Goal: Use online tool/utility: Utilize a website feature to perform a specific function

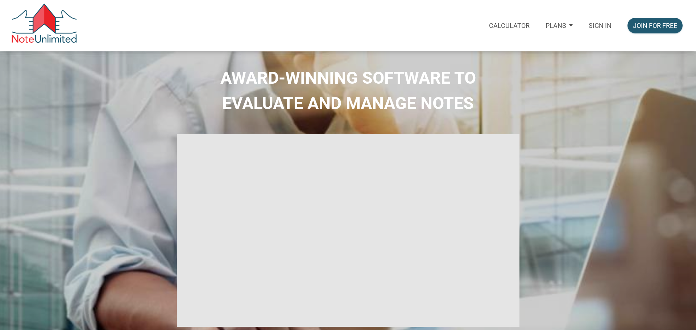
select select
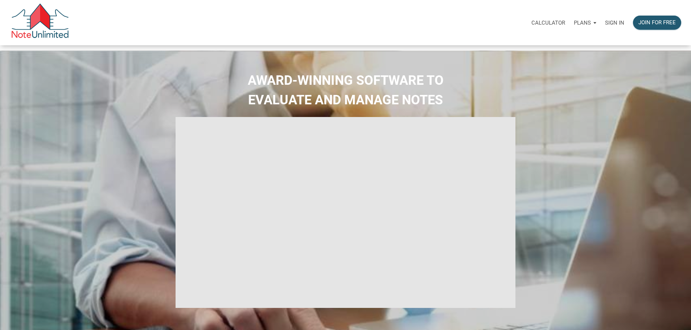
type input "Introduction to new features"
select select
click at [605, 22] on p "Sign in" at bounding box center [614, 23] width 19 height 7
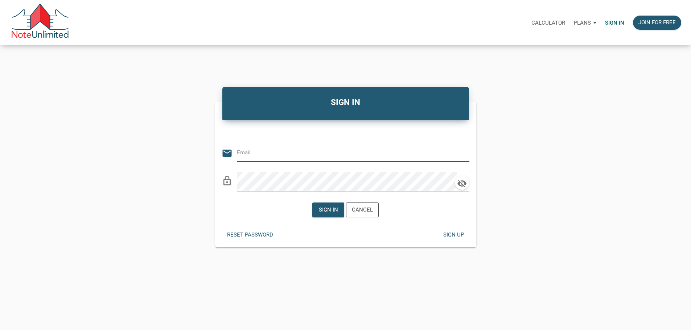
type input "[PERSON_NAME][EMAIL_ADDRESS][DOMAIN_NAME]"
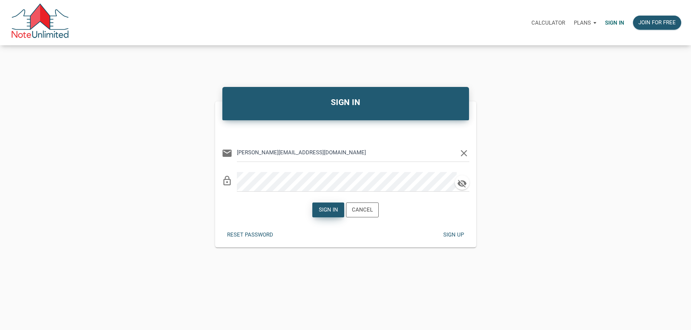
click at [320, 214] on div "Sign in" at bounding box center [328, 210] width 19 height 8
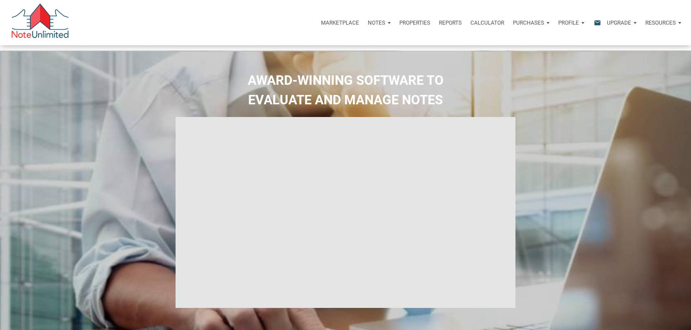
type input "Introduction to new features"
select select
click at [470, 26] on p "Calculator" at bounding box center [487, 23] width 34 height 7
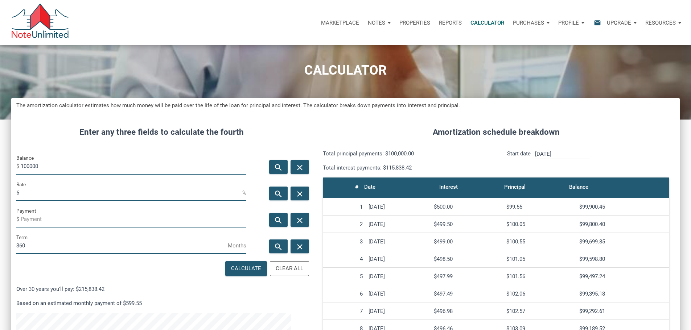
scroll to position [22, 0]
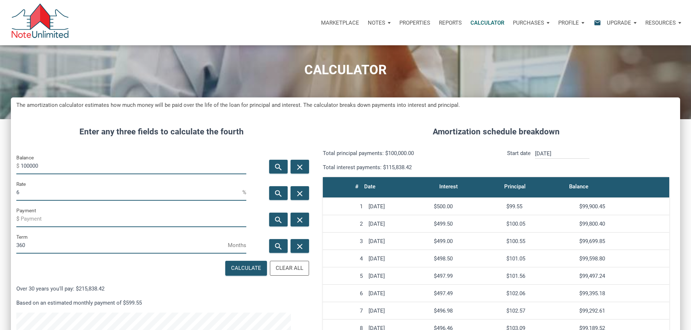
click at [48, 174] on input "100000" at bounding box center [134, 166] width 226 height 16
type input "75000"
click at [30, 201] on input "6" at bounding box center [129, 193] width 226 height 16
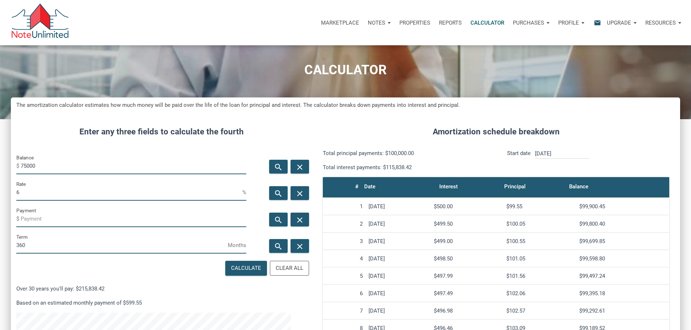
click at [30, 201] on input "6" at bounding box center [129, 193] width 226 height 16
type input "12"
click at [52, 254] on input "360" at bounding box center [121, 246] width 211 height 16
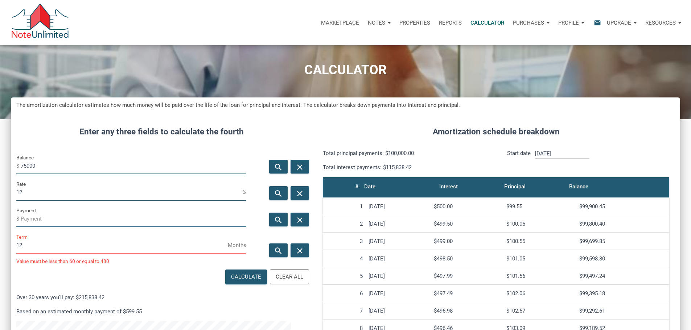
scroll to position [453, 658]
click at [106, 268] on div "Term 12 Months Value must be less than 60 or equal to 480" at bounding box center [131, 250] width 241 height 35
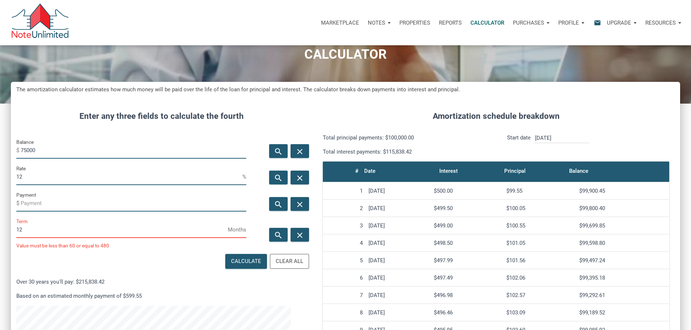
scroll to position [38, 0]
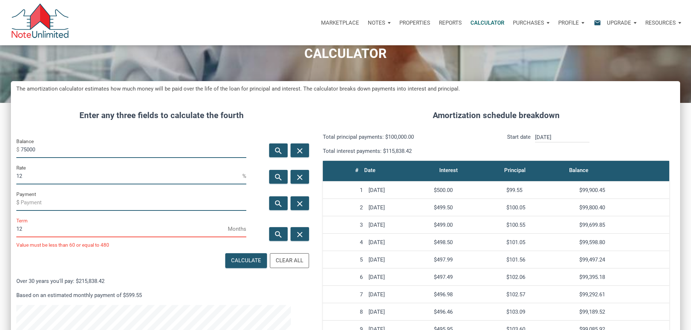
click at [198, 238] on input "12" at bounding box center [121, 229] width 211 height 16
click at [218, 238] on input "12" at bounding box center [121, 229] width 211 height 16
type input "60"
click at [218, 238] on input "60" at bounding box center [121, 229] width 211 height 16
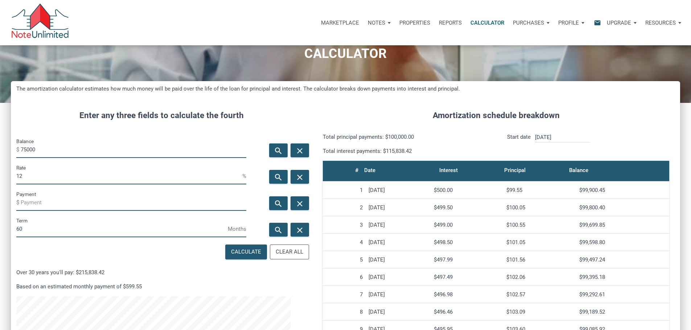
scroll to position [362181, 361966]
click at [219, 238] on input "60" at bounding box center [121, 229] width 211 height 16
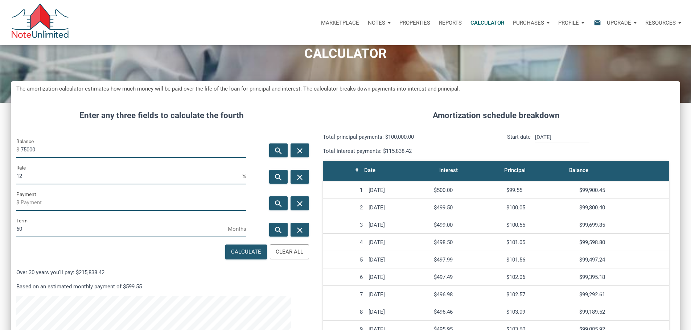
click at [219, 238] on input "60" at bounding box center [121, 229] width 211 height 16
click at [167, 238] on input "60" at bounding box center [121, 229] width 211 height 16
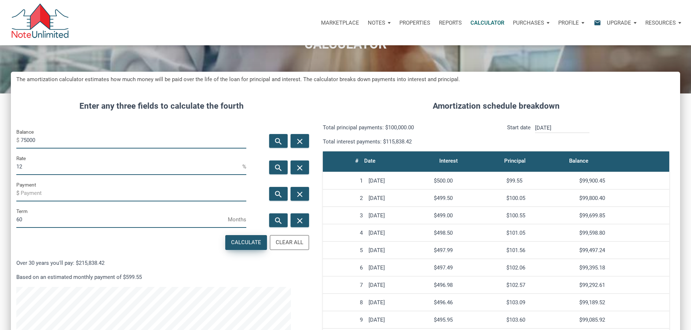
click at [231, 247] on div "Calculate" at bounding box center [246, 243] width 30 height 8
type input "-1668.33"
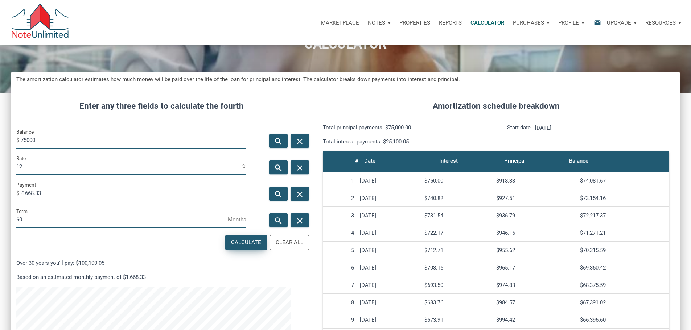
scroll to position [443, 658]
